Goal: Task Accomplishment & Management: Use online tool/utility

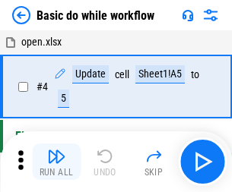
click at [56, 162] on img "button" at bounding box center [56, 156] width 18 height 18
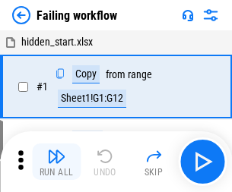
click at [56, 162] on img "button" at bounding box center [56, 156] width 18 height 18
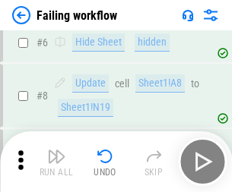
scroll to position [322, 0]
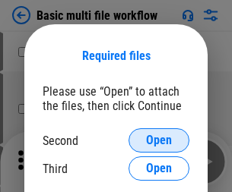
click at [159, 141] on span "Open" at bounding box center [159, 141] width 26 height 12
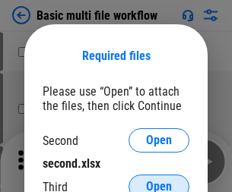
click at [159, 181] on span "Open" at bounding box center [159, 187] width 26 height 12
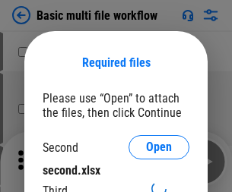
scroll to position [7, 0]
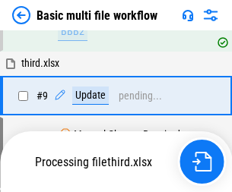
scroll to position [529, 0]
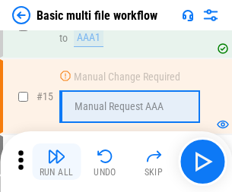
click at [56, 162] on img "button" at bounding box center [56, 156] width 18 height 18
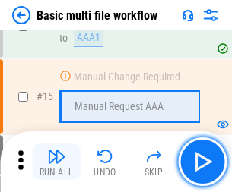
scroll to position [1012, 0]
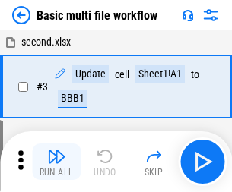
click at [56, 162] on img "button" at bounding box center [56, 156] width 18 height 18
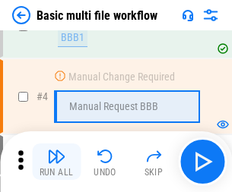
click at [56, 162] on img "button" at bounding box center [56, 156] width 18 height 18
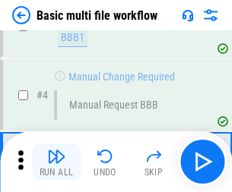
click at [56, 162] on img "button" at bounding box center [56, 156] width 18 height 18
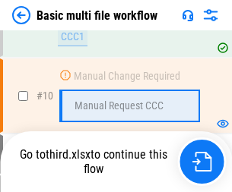
scroll to position [712, 0]
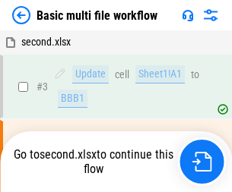
scroll to position [62, 0]
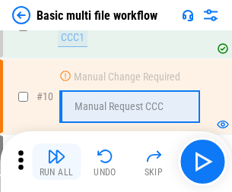
click at [56, 162] on img "button" at bounding box center [56, 156] width 18 height 18
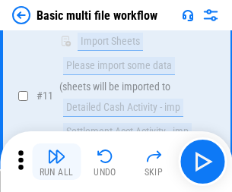
click at [56, 162] on img "button" at bounding box center [56, 156] width 18 height 18
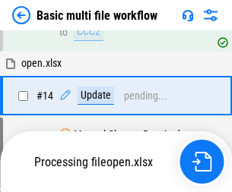
scroll to position [795, 0]
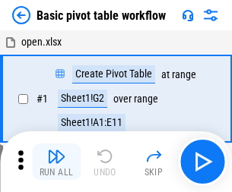
click at [56, 162] on img "button" at bounding box center [56, 156] width 18 height 18
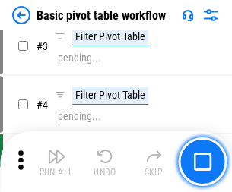
scroll to position [364, 0]
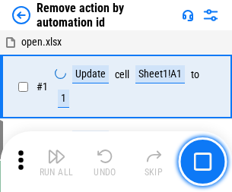
scroll to position [56, 0]
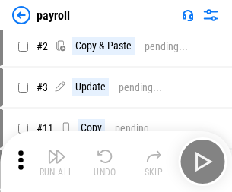
click at [56, 162] on img "button" at bounding box center [56, 156] width 18 height 18
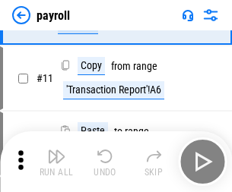
scroll to position [110, 0]
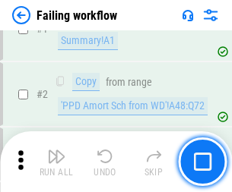
scroll to position [246, 0]
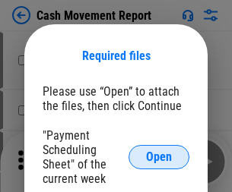
click at [159, 157] on span "Open" at bounding box center [159, 157] width 26 height 12
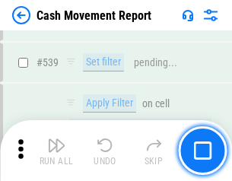
scroll to position [6748, 0]
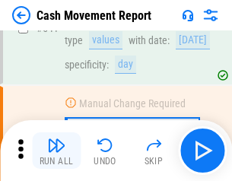
click at [56, 151] on img "button" at bounding box center [56, 145] width 18 height 18
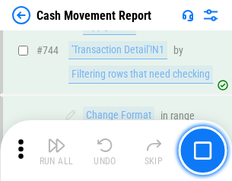
scroll to position [8097, 0]
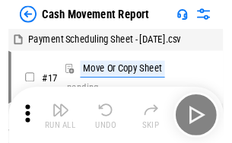
scroll to position [27, 0]
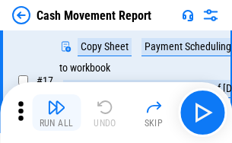
click at [56, 113] on img "button" at bounding box center [56, 107] width 18 height 18
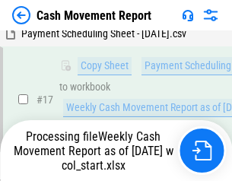
scroll to position [316, 0]
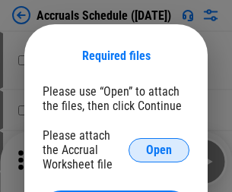
click at [159, 150] on span "Open" at bounding box center [159, 150] width 26 height 12
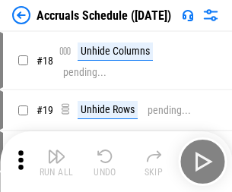
scroll to position [146, 0]
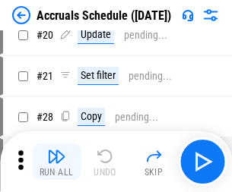
click at [56, 162] on img "button" at bounding box center [56, 156] width 18 height 18
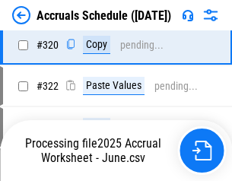
scroll to position [2828, 0]
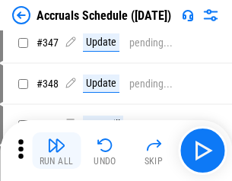
click at [56, 151] on img "button" at bounding box center [56, 145] width 18 height 18
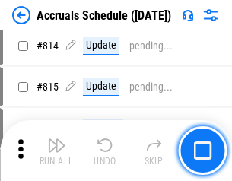
scroll to position [6709, 0]
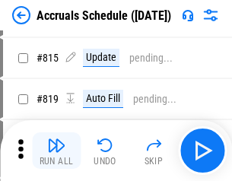
click at [56, 151] on img "button" at bounding box center [56, 145] width 18 height 18
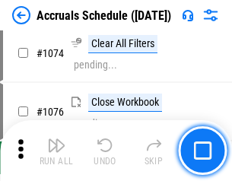
scroll to position [9106, 0]
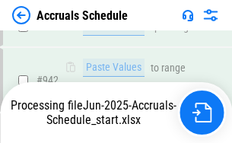
scroll to position [8363, 0]
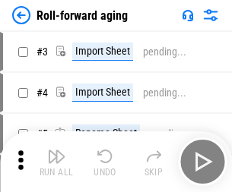
click at [56, 151] on img "button" at bounding box center [56, 156] width 18 height 18
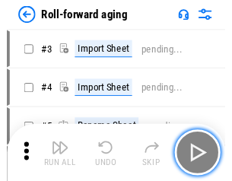
scroll to position [2, 0]
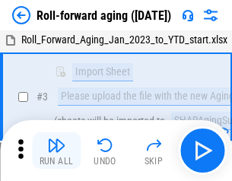
click at [56, 151] on img "button" at bounding box center [56, 145] width 18 height 18
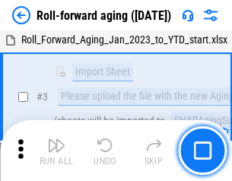
scroll to position [98, 0]
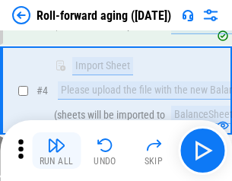
click at [56, 151] on img "button" at bounding box center [56, 145] width 18 height 18
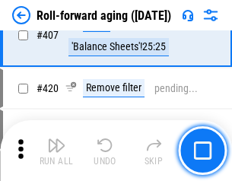
scroll to position [5272, 0]
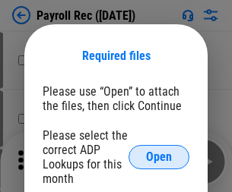
click at [159, 157] on span "Open" at bounding box center [159, 157] width 26 height 12
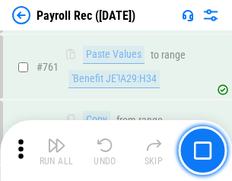
scroll to position [9357, 0]
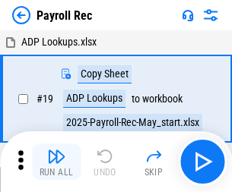
click at [56, 162] on img "button" at bounding box center [56, 156] width 18 height 18
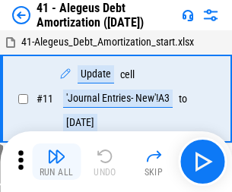
click at [56, 162] on img "button" at bounding box center [56, 156] width 18 height 18
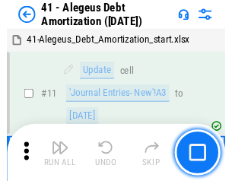
scroll to position [188, 0]
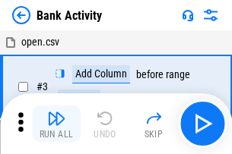
click at [56, 124] on img "button" at bounding box center [56, 118] width 18 height 18
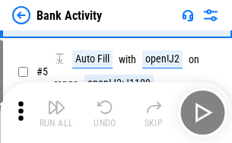
scroll to position [81, 0]
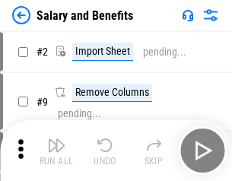
scroll to position [21, 0]
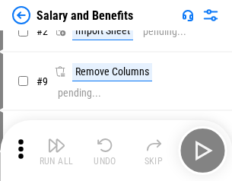
click at [56, 151] on img "button" at bounding box center [56, 145] width 18 height 18
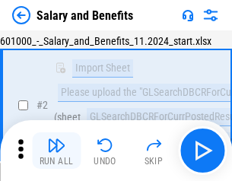
click at [56, 151] on img "button" at bounding box center [56, 145] width 18 height 18
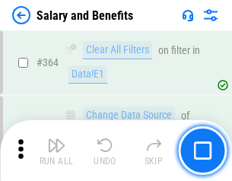
scroll to position [7160, 0]
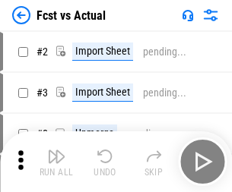
click at [56, 151] on img "button" at bounding box center [56, 156] width 18 height 18
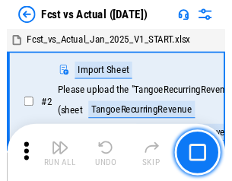
scroll to position [20, 0]
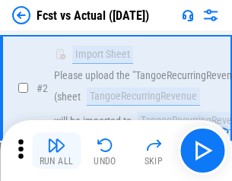
click at [56, 151] on img "button" at bounding box center [56, 145] width 18 height 18
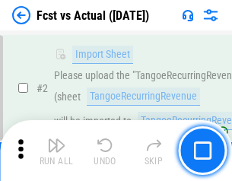
scroll to position [142, 0]
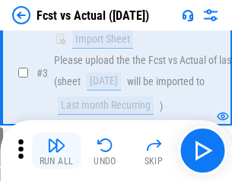
click at [56, 151] on img "button" at bounding box center [56, 145] width 18 height 18
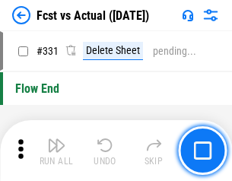
scroll to position [7278, 0]
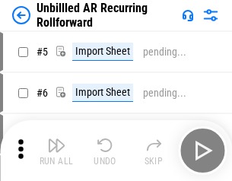
scroll to position [33, 0]
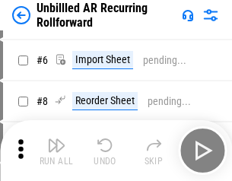
click at [56, 151] on img "button" at bounding box center [56, 145] width 18 height 18
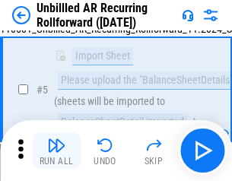
click at [56, 151] on img "button" at bounding box center [56, 145] width 18 height 18
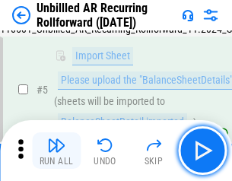
scroll to position [143, 0]
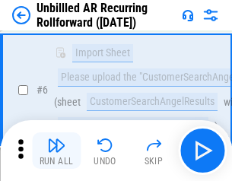
click at [56, 151] on img "button" at bounding box center [56, 145] width 18 height 18
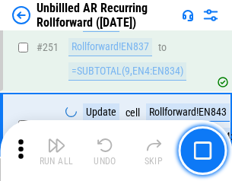
scroll to position [5164, 0]
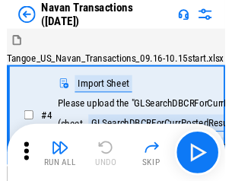
scroll to position [24, 0]
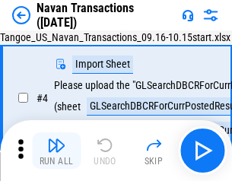
click at [56, 151] on img "button" at bounding box center [56, 145] width 18 height 18
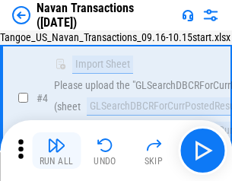
click at [56, 151] on img "button" at bounding box center [56, 145] width 18 height 18
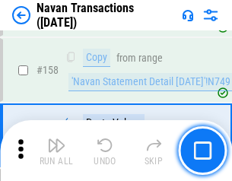
scroll to position [4929, 0]
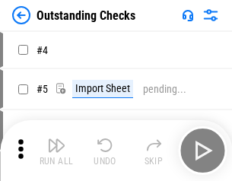
click at [56, 151] on img "button" at bounding box center [56, 145] width 18 height 18
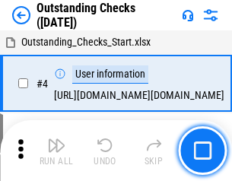
scroll to position [64, 0]
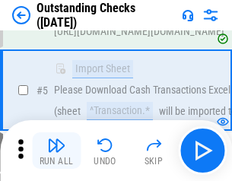
click at [56, 151] on img "button" at bounding box center [56, 145] width 18 height 18
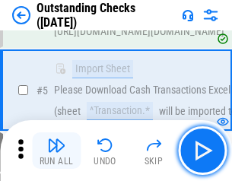
scroll to position [159, 0]
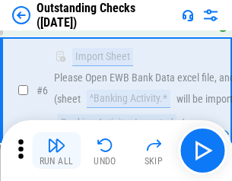
click at [56, 151] on img "button" at bounding box center [56, 145] width 18 height 18
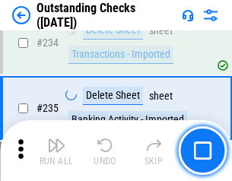
scroll to position [4617, 0]
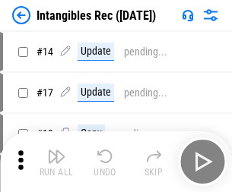
click at [56, 162] on img "button" at bounding box center [56, 156] width 18 height 18
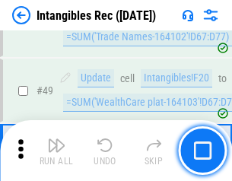
scroll to position [592, 0]
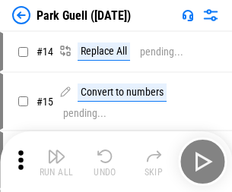
click at [56, 151] on img "button" at bounding box center [56, 156] width 18 height 18
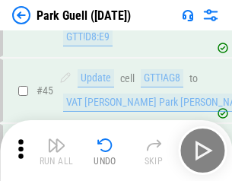
scroll to position [1901, 0]
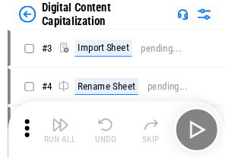
scroll to position [44, 0]
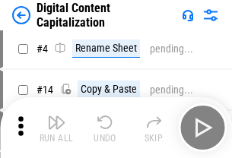
click at [56, 128] on img "button" at bounding box center [56, 122] width 18 height 18
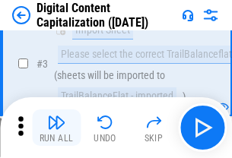
click at [56, 128] on img "button" at bounding box center [56, 122] width 18 height 18
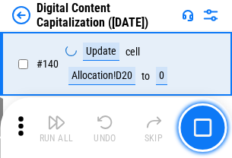
scroll to position [1612, 0]
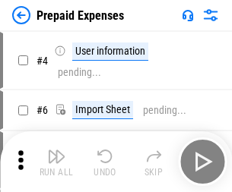
click at [56, 151] on img "button" at bounding box center [56, 156] width 18 height 18
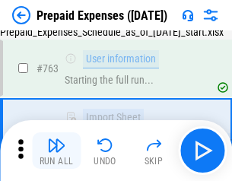
click at [56, 151] on img "button" at bounding box center [56, 145] width 18 height 18
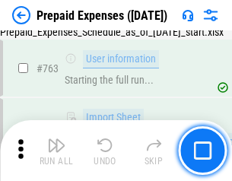
scroll to position [4304, 0]
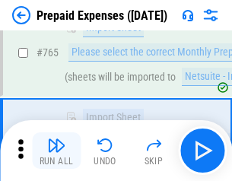
click at [56, 151] on img "button" at bounding box center [56, 145] width 18 height 18
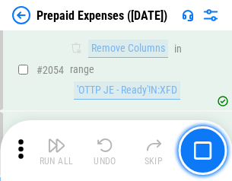
scroll to position [15893, 0]
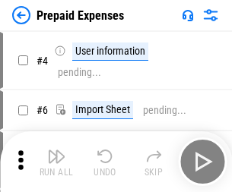
click at [56, 162] on img "button" at bounding box center [56, 156] width 18 height 18
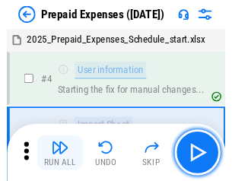
scroll to position [67, 0]
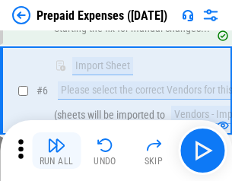
click at [56, 151] on img "button" at bounding box center [56, 145] width 18 height 18
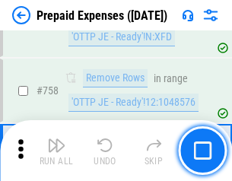
scroll to position [5417, 0]
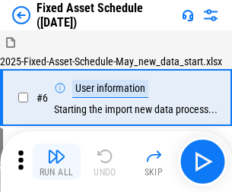
click at [56, 162] on img "button" at bounding box center [56, 156] width 18 height 18
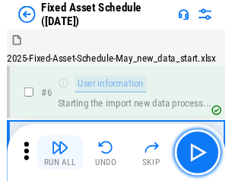
scroll to position [82, 0]
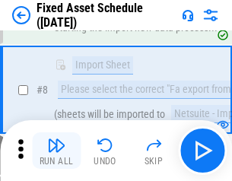
click at [56, 151] on img "button" at bounding box center [56, 145] width 18 height 18
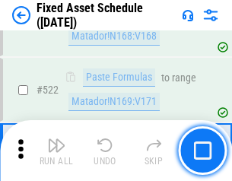
scroll to position [5284, 0]
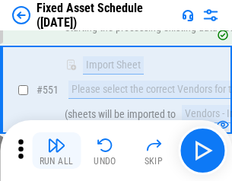
click at [56, 151] on img "button" at bounding box center [56, 145] width 18 height 18
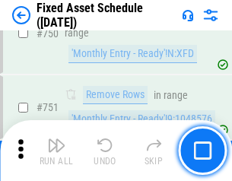
scroll to position [7412, 0]
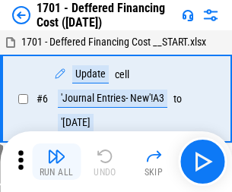
click at [56, 162] on img "button" at bounding box center [56, 156] width 18 height 18
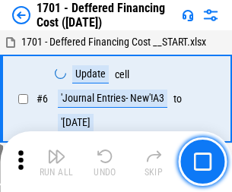
scroll to position [182, 0]
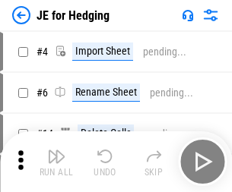
click at [56, 151] on img "button" at bounding box center [56, 156] width 18 height 18
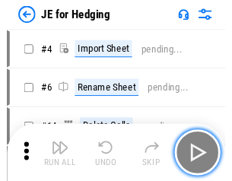
scroll to position [2, 0]
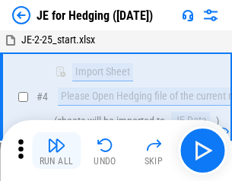
click at [56, 151] on img "button" at bounding box center [56, 145] width 18 height 18
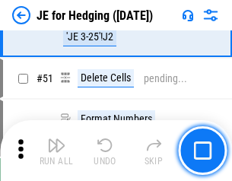
scroll to position [984, 0]
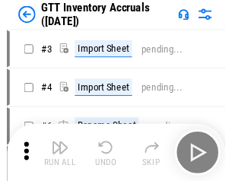
scroll to position [2, 0]
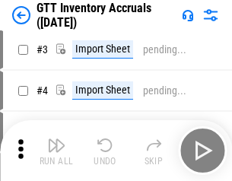
click at [56, 151] on img "button" at bounding box center [56, 145] width 18 height 18
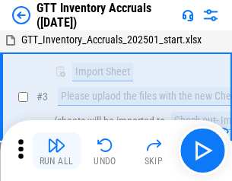
click at [56, 151] on img "button" at bounding box center [56, 145] width 18 height 18
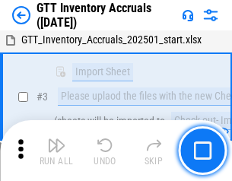
scroll to position [98, 0]
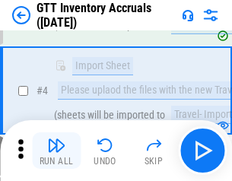
click at [56, 151] on img "button" at bounding box center [56, 145] width 18 height 18
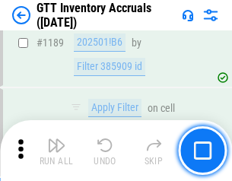
scroll to position [12415, 0]
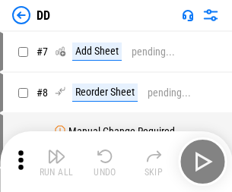
click at [56, 162] on img "button" at bounding box center [56, 156] width 18 height 18
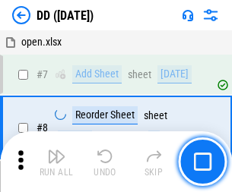
scroll to position [147, 0]
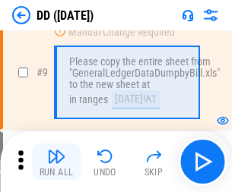
click at [56, 162] on img "button" at bounding box center [56, 156] width 18 height 18
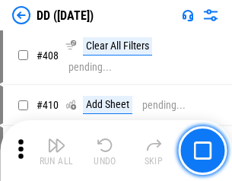
scroll to position [6803, 0]
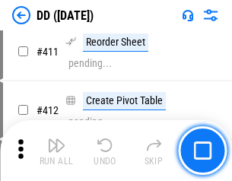
click at [56, 151] on img "button" at bounding box center [56, 145] width 18 height 18
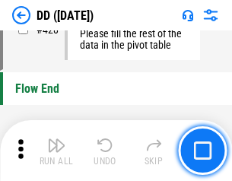
scroll to position [7277, 0]
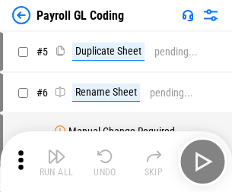
click at [56, 162] on img "button" at bounding box center [56, 156] width 18 height 18
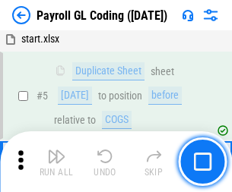
scroll to position [182, 0]
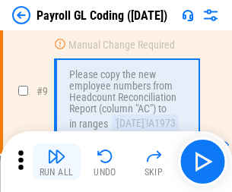
click at [56, 162] on img "button" at bounding box center [56, 156] width 18 height 18
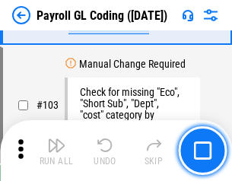
scroll to position [3567, 0]
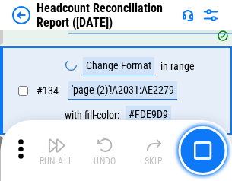
scroll to position [1828, 0]
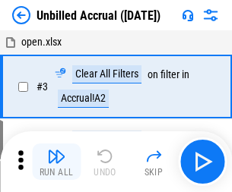
click at [56, 162] on img "button" at bounding box center [56, 156] width 18 height 18
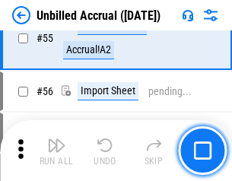
scroll to position [1587, 0]
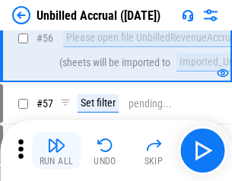
click at [56, 151] on img "button" at bounding box center [56, 145] width 18 height 18
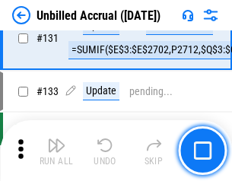
scroll to position [4529, 0]
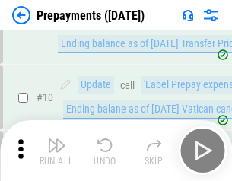
scroll to position [95, 0]
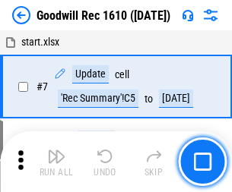
scroll to position [260, 0]
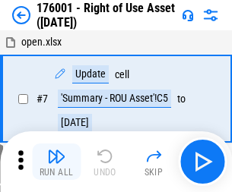
click at [56, 162] on img "button" at bounding box center [56, 156] width 18 height 18
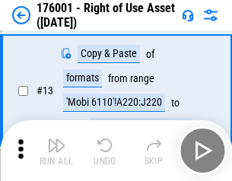
scroll to position [98, 0]
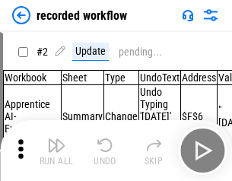
click at [56, 151] on img "button" at bounding box center [56, 145] width 18 height 18
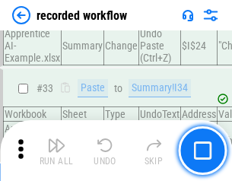
scroll to position [4752, 0]
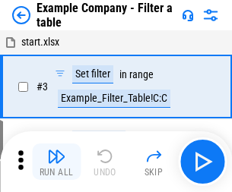
click at [56, 162] on img "button" at bounding box center [56, 156] width 18 height 18
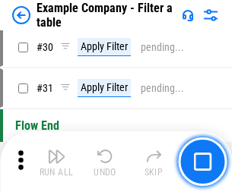
scroll to position [1391, 0]
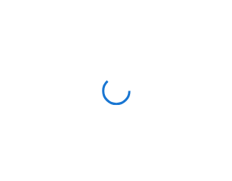
scroll to position [24, 0]
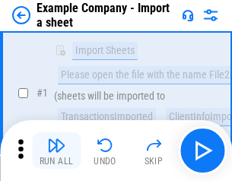
click at [56, 151] on img "button" at bounding box center [56, 145] width 18 height 18
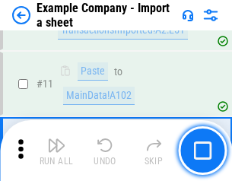
scroll to position [336, 0]
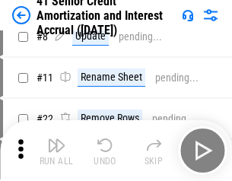
click at [56, 151] on img "button" at bounding box center [56, 145] width 18 height 18
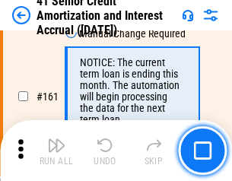
click at [56, 151] on img "button" at bounding box center [56, 145] width 18 height 18
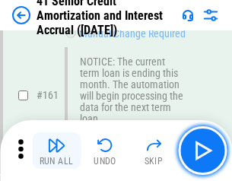
scroll to position [1626, 0]
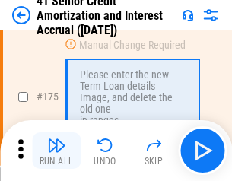
click at [56, 151] on img "button" at bounding box center [56, 145] width 18 height 18
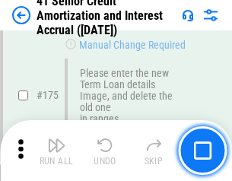
scroll to position [1780, 0]
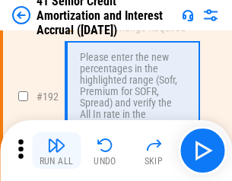
click at [56, 151] on img "button" at bounding box center [56, 145] width 18 height 18
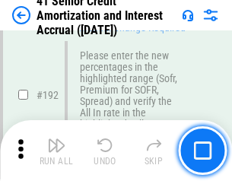
scroll to position [1940, 0]
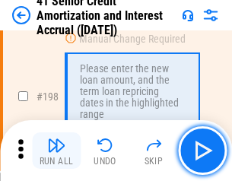
click at [56, 151] on img "button" at bounding box center [56, 145] width 18 height 18
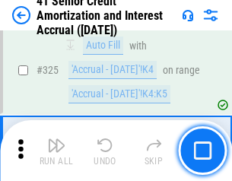
scroll to position [3884, 0]
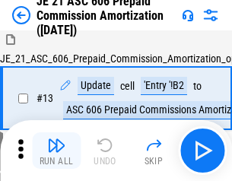
click at [56, 151] on img "button" at bounding box center [56, 145] width 18 height 18
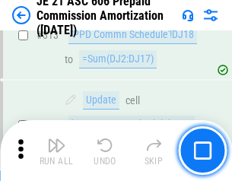
scroll to position [2839, 0]
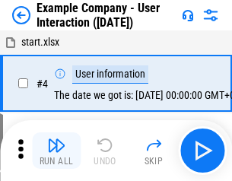
click at [56, 151] on img "button" at bounding box center [56, 145] width 18 height 18
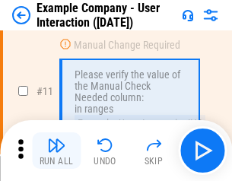
click at [56, 151] on img "button" at bounding box center [56, 145] width 18 height 18
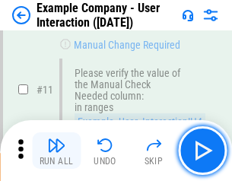
scroll to position [329, 0]
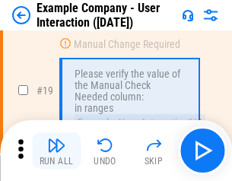
click at [56, 151] on img "button" at bounding box center [56, 145] width 18 height 18
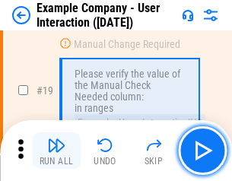
click at [56, 151] on img "button" at bounding box center [56, 145] width 18 height 18
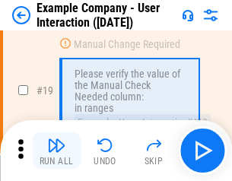
click at [56, 151] on img "button" at bounding box center [56, 145] width 18 height 18
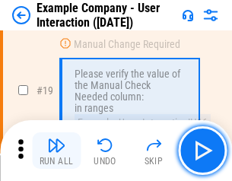
click at [56, 151] on img "button" at bounding box center [56, 145] width 18 height 18
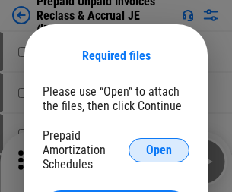
click at [159, 150] on span "Open" at bounding box center [159, 150] width 26 height 12
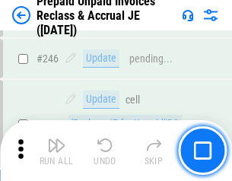
scroll to position [2053, 0]
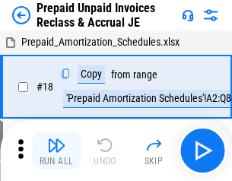
click at [56, 151] on img "button" at bounding box center [56, 145] width 18 height 18
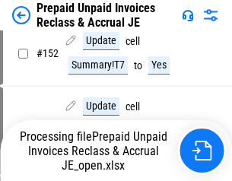
scroll to position [1102, 0]
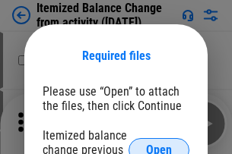
click at [159, 144] on span "Open" at bounding box center [159, 150] width 26 height 12
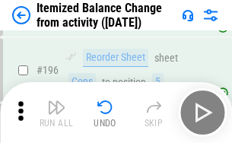
scroll to position [2926, 0]
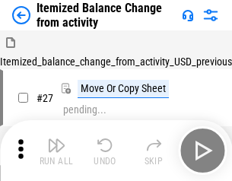
scroll to position [24, 0]
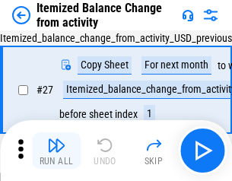
click at [56, 151] on img "button" at bounding box center [56, 145] width 18 height 18
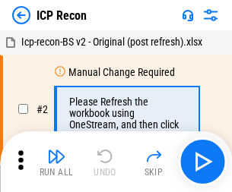
scroll to position [7, 0]
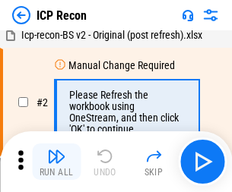
click at [56, 162] on img "button" at bounding box center [56, 156] width 18 height 18
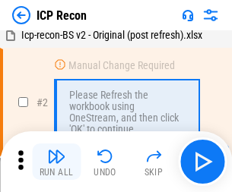
click at [56, 162] on img "button" at bounding box center [56, 156] width 18 height 18
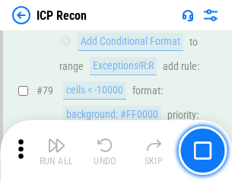
scroll to position [1490, 0]
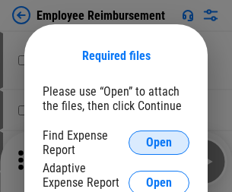
click at [159, 143] on span "Open" at bounding box center [159, 143] width 26 height 12
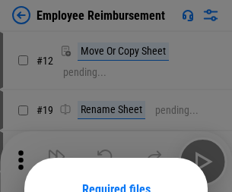
scroll to position [134, 0]
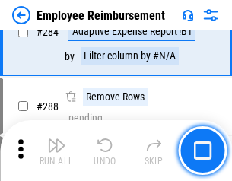
scroll to position [4133, 0]
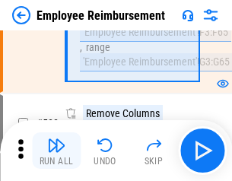
click at [56, 151] on img "button" at bounding box center [56, 145] width 18 height 18
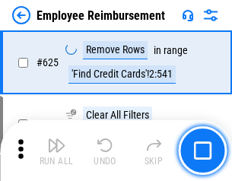
scroll to position [9103, 0]
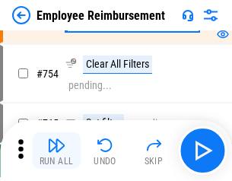
click at [56, 151] on img "button" at bounding box center [56, 145] width 18 height 18
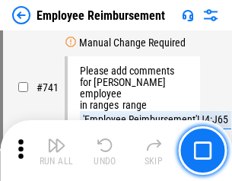
scroll to position [10667, 0]
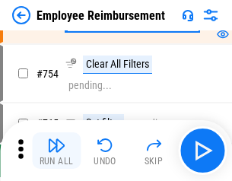
click at [56, 151] on img "button" at bounding box center [56, 145] width 18 height 18
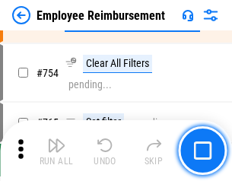
click at [56, 151] on img "button" at bounding box center [56, 145] width 18 height 18
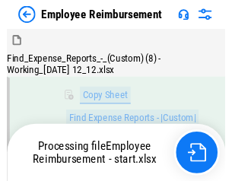
scroll to position [309, 0]
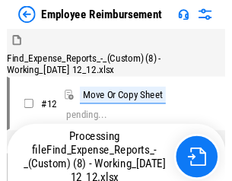
scroll to position [52, 0]
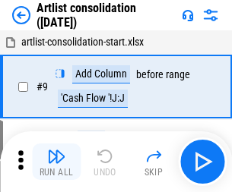
click at [56, 162] on img "button" at bounding box center [56, 156] width 18 height 18
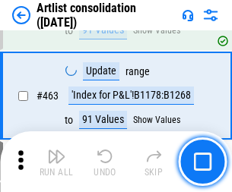
scroll to position [6657, 0]
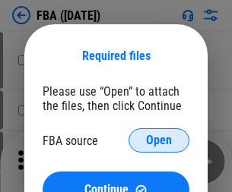
click at [159, 141] on span "Open" at bounding box center [159, 141] width 26 height 12
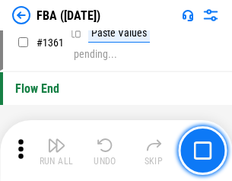
scroll to position [16328, 0]
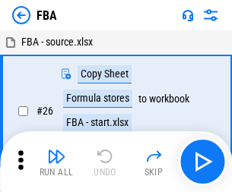
scroll to position [15, 0]
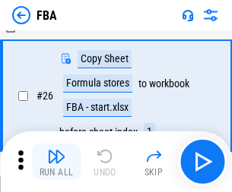
click at [56, 162] on img "button" at bounding box center [56, 156] width 18 height 18
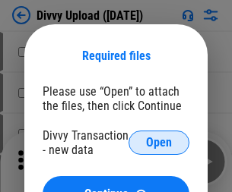
click at [159, 143] on span "Open" at bounding box center [159, 143] width 26 height 12
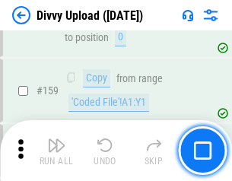
scroll to position [1574, 0]
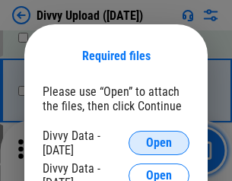
click at [159, 143] on span "Open" at bounding box center [159, 143] width 26 height 12
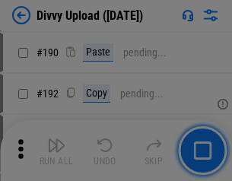
scroll to position [1919, 0]
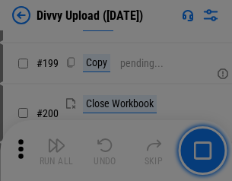
scroll to position [2211, 0]
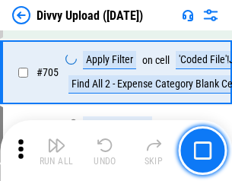
scroll to position [10401, 0]
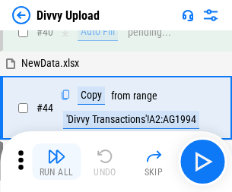
click at [56, 162] on img "button" at bounding box center [56, 156] width 18 height 18
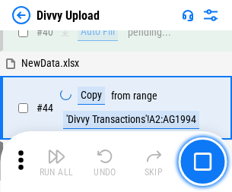
scroll to position [167, 0]
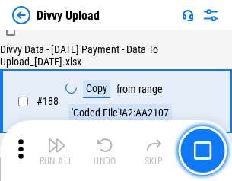
scroll to position [1790, 0]
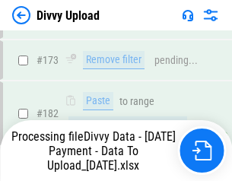
scroll to position [1701, 0]
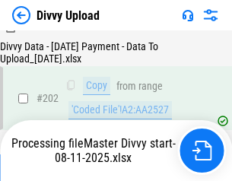
scroll to position [2460, 0]
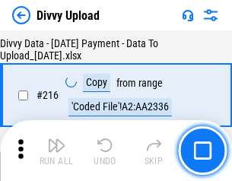
scroll to position [3131, 0]
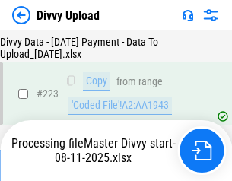
scroll to position [3466, 0]
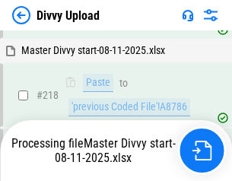
scroll to position [3274, 0]
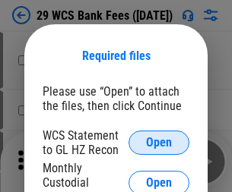
click at [159, 143] on span "Open" at bounding box center [159, 143] width 26 height 12
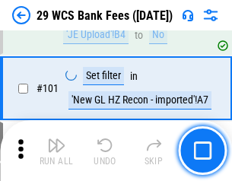
scroll to position [1482, 0]
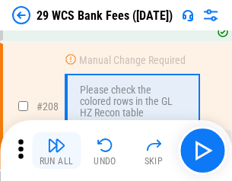
click at [56, 151] on img "button" at bounding box center [56, 145] width 18 height 18
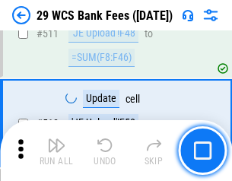
scroll to position [7649, 0]
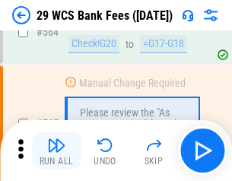
click at [56, 151] on img "button" at bounding box center [56, 145] width 18 height 18
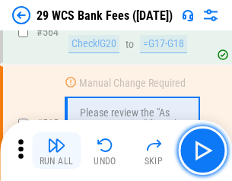
scroll to position [8223, 0]
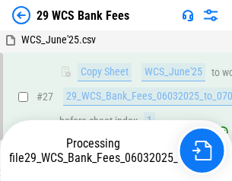
scroll to position [303, 0]
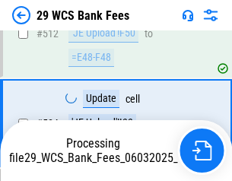
scroll to position [8117, 0]
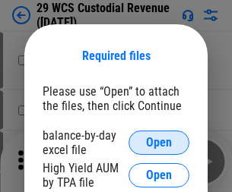
click at [159, 143] on span "Open" at bounding box center [159, 143] width 26 height 12
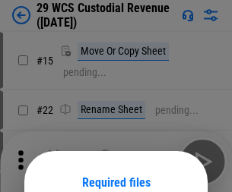
scroll to position [127, 0]
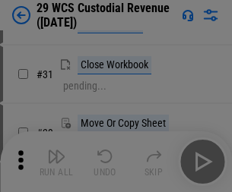
scroll to position [326, 0]
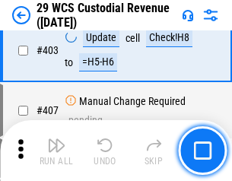
scroll to position [7042, 0]
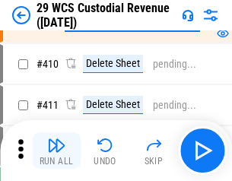
click at [56, 151] on img "button" at bounding box center [56, 145] width 18 height 18
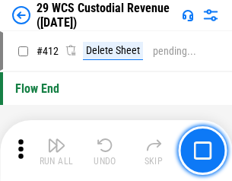
scroll to position [7261, 0]
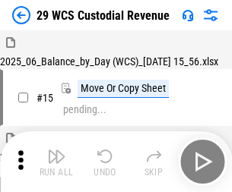
click at [56, 151] on img "button" at bounding box center [56, 156] width 18 height 18
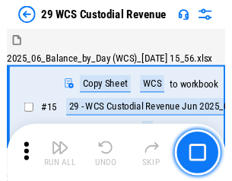
scroll to position [36, 0]
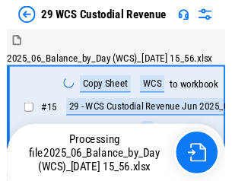
scroll to position [36, 0]
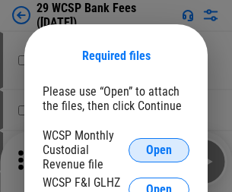
click at [159, 150] on span "Open" at bounding box center [159, 150] width 26 height 12
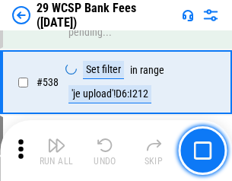
scroll to position [5842, 0]
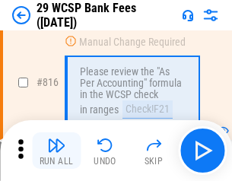
click at [56, 151] on img "button" at bounding box center [56, 145] width 18 height 18
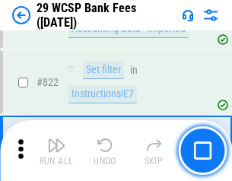
scroll to position [9366, 0]
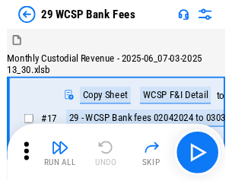
scroll to position [36, 0]
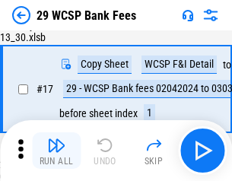
click at [56, 151] on img "button" at bounding box center [56, 145] width 18 height 18
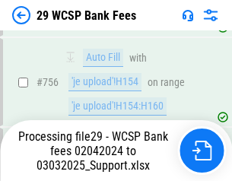
scroll to position [8669, 0]
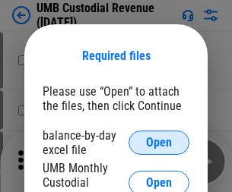
click at [159, 143] on span "Open" at bounding box center [159, 143] width 26 height 12
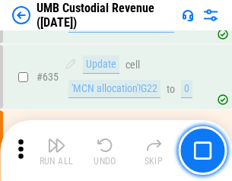
scroll to position [7957, 0]
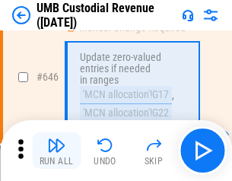
click at [56, 151] on img "button" at bounding box center [56, 145] width 18 height 18
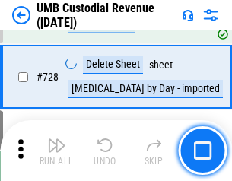
scroll to position [9379, 0]
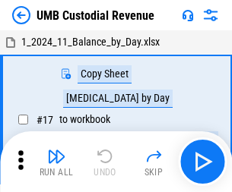
scroll to position [11, 0]
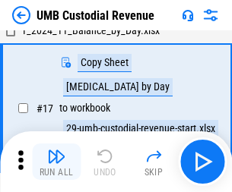
click at [56, 162] on img "button" at bounding box center [56, 156] width 18 height 18
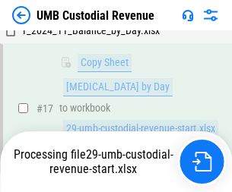
scroll to position [223, 0]
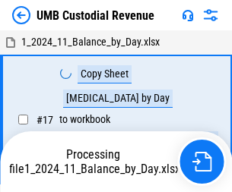
scroll to position [11, 0]
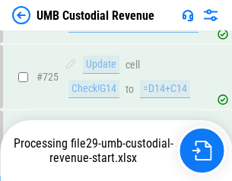
scroll to position [9279, 0]
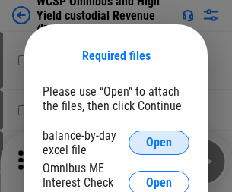
click at [159, 143] on span "Open" at bounding box center [159, 143] width 26 height 12
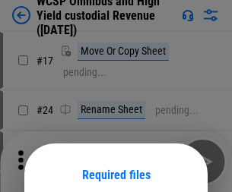
scroll to position [119, 0]
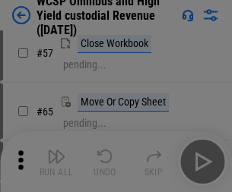
scroll to position [663, 0]
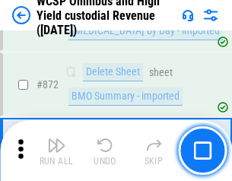
scroll to position [12868, 0]
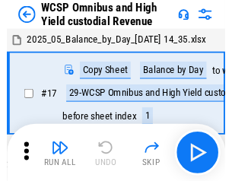
scroll to position [8, 0]
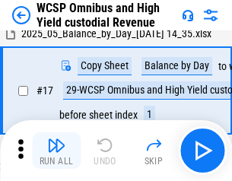
click at [56, 151] on img "button" at bounding box center [56, 145] width 18 height 18
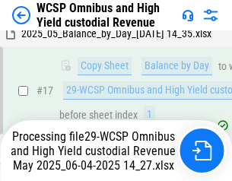
scroll to position [316, 0]
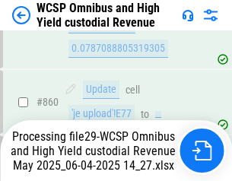
scroll to position [12833, 0]
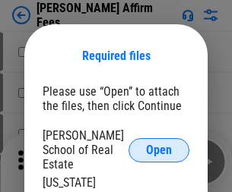
click at [159, 144] on span "Open" at bounding box center [159, 150] width 26 height 12
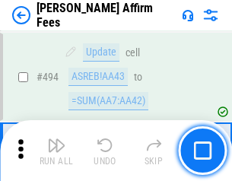
scroll to position [4134, 0]
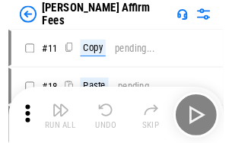
scroll to position [15, 0]
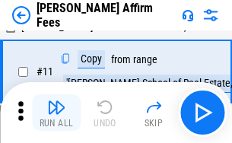
click at [56, 113] on img "button" at bounding box center [56, 107] width 18 height 18
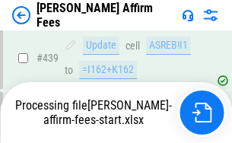
scroll to position [3987, 0]
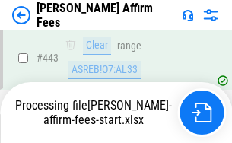
scroll to position [4010, 0]
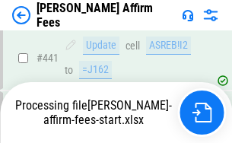
scroll to position [3987, 0]
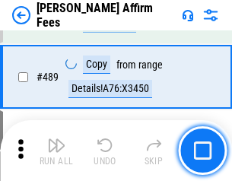
scroll to position [3968, 0]
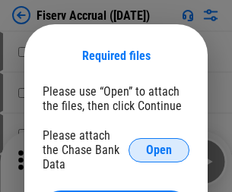
click at [159, 144] on span "Open" at bounding box center [159, 150] width 26 height 12
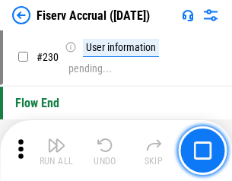
scroll to position [4818, 0]
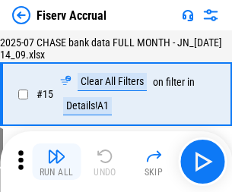
click at [56, 162] on img "button" at bounding box center [56, 156] width 18 height 18
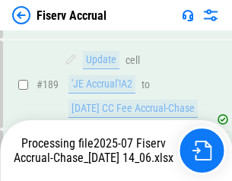
scroll to position [3997, 0]
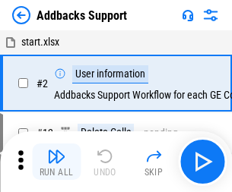
click at [56, 151] on img "button" at bounding box center [56, 156] width 18 height 18
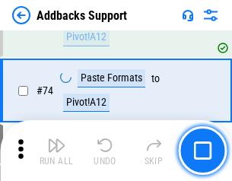
scroll to position [1107, 0]
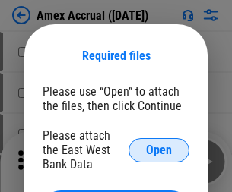
click at [159, 150] on span "Open" at bounding box center [159, 150] width 26 height 12
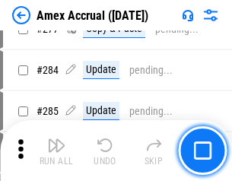
scroll to position [3958, 0]
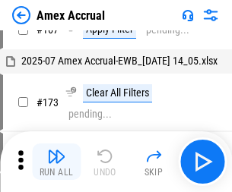
click at [56, 162] on img "button" at bounding box center [56, 156] width 18 height 18
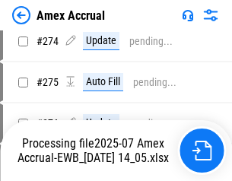
scroll to position [4342, 0]
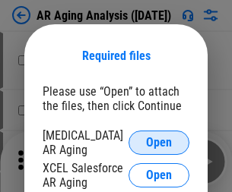
click at [159, 141] on span "Open" at bounding box center [159, 143] width 26 height 12
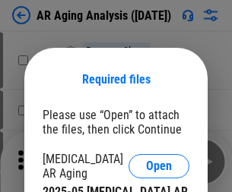
scroll to position [24, 0]
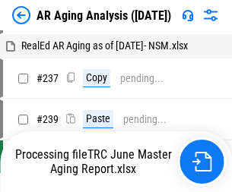
scroll to position [15, 0]
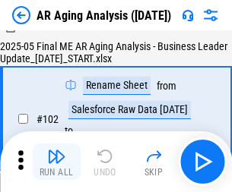
click at [56, 162] on img "button" at bounding box center [56, 156] width 18 height 18
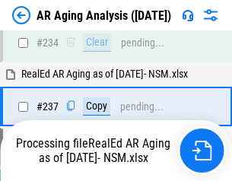
scroll to position [2357, 0]
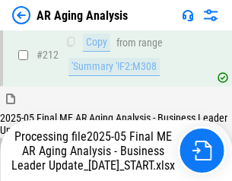
scroll to position [2339, 0]
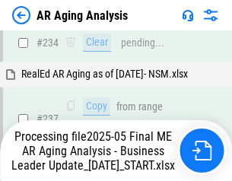
scroll to position [2402, 0]
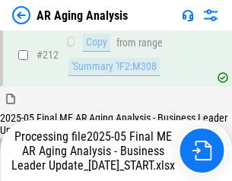
scroll to position [2339, 0]
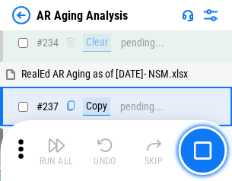
scroll to position [2339, 0]
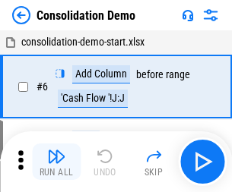
click at [56, 162] on img "button" at bounding box center [56, 156] width 18 height 18
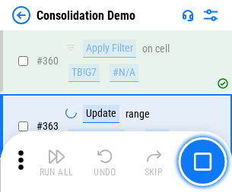
scroll to position [5096, 0]
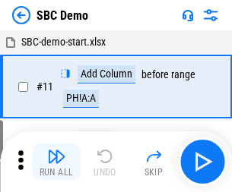
click at [56, 162] on img "button" at bounding box center [56, 156] width 18 height 18
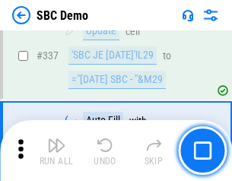
scroll to position [4000, 0]
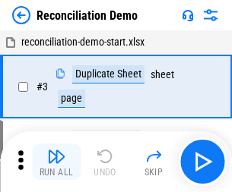
click at [56, 162] on img "button" at bounding box center [56, 156] width 18 height 18
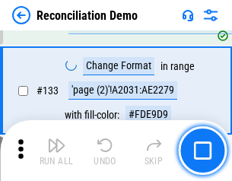
scroll to position [1806, 0]
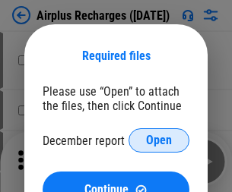
click at [159, 141] on span "Open" at bounding box center [159, 141] width 26 height 12
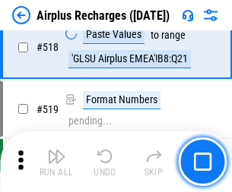
scroll to position [6543, 0]
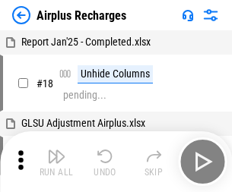
click at [56, 162] on img "button" at bounding box center [56, 156] width 18 height 18
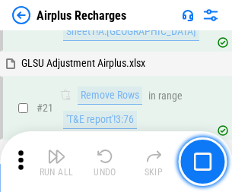
scroll to position [155, 0]
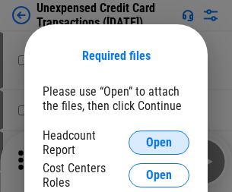
click at [159, 143] on span "Open" at bounding box center [159, 143] width 26 height 12
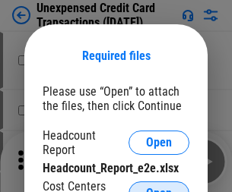
click at [159, 188] on span "Open" at bounding box center [159, 194] width 26 height 12
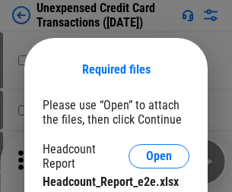
scroll to position [14, 0]
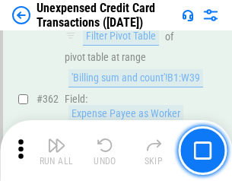
scroll to position [3910, 0]
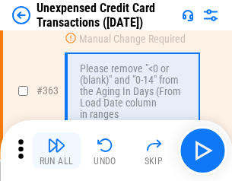
click at [56, 151] on img "button" at bounding box center [56, 145] width 18 height 18
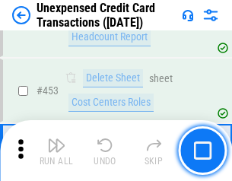
scroll to position [5186, 0]
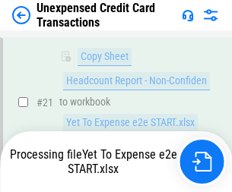
scroll to position [247, 0]
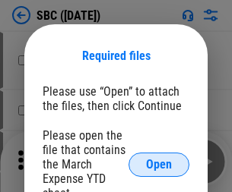
click at [159, 164] on span "Open" at bounding box center [159, 165] width 26 height 12
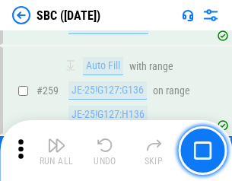
scroll to position [2971, 0]
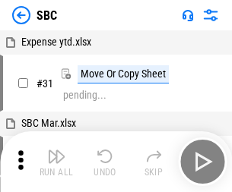
scroll to position [15, 0]
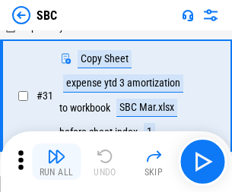
click at [56, 162] on img "button" at bounding box center [56, 156] width 18 height 18
